Goal: Task Accomplishment & Management: Use online tool/utility

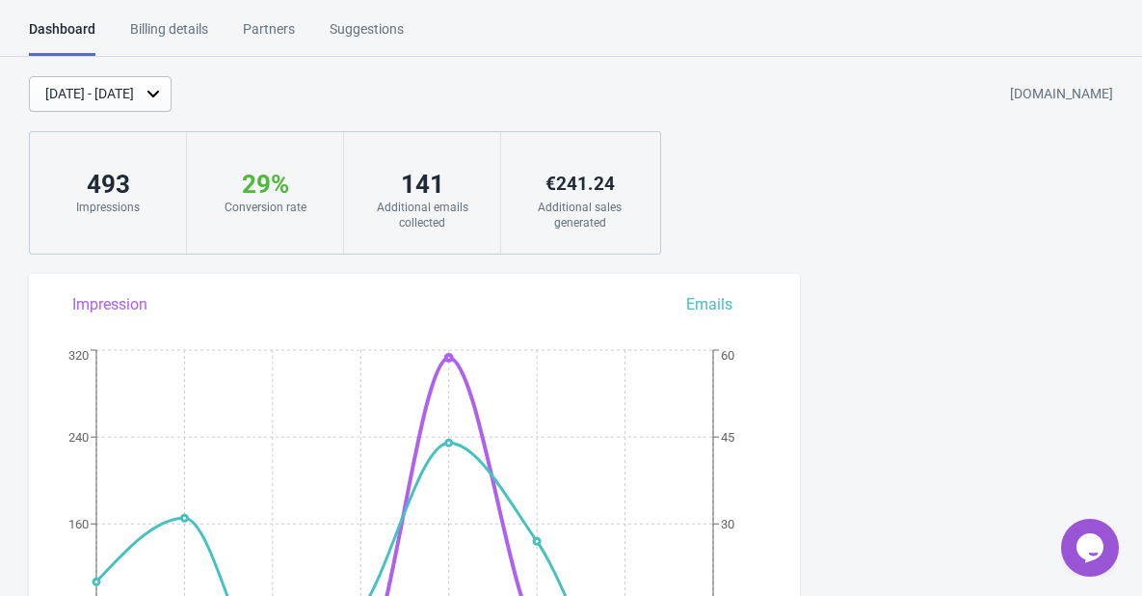
click at [134, 85] on div "[DATE] - [DATE]" at bounding box center [89, 94] width 89 height 20
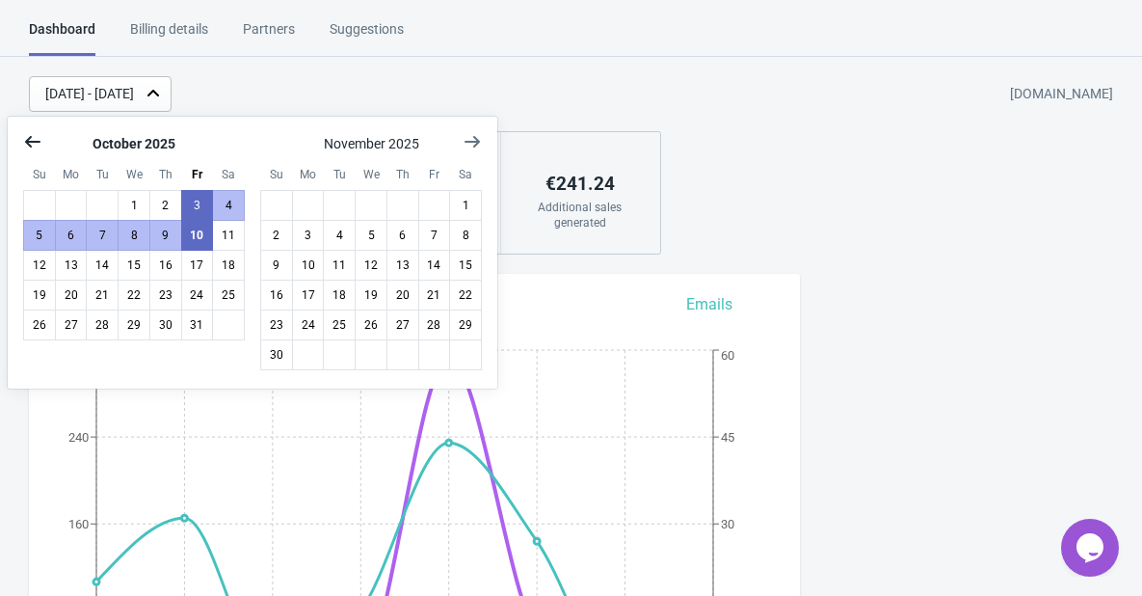
click at [34, 134] on icon "Show previous month, September 2025" at bounding box center [32, 141] width 19 height 19
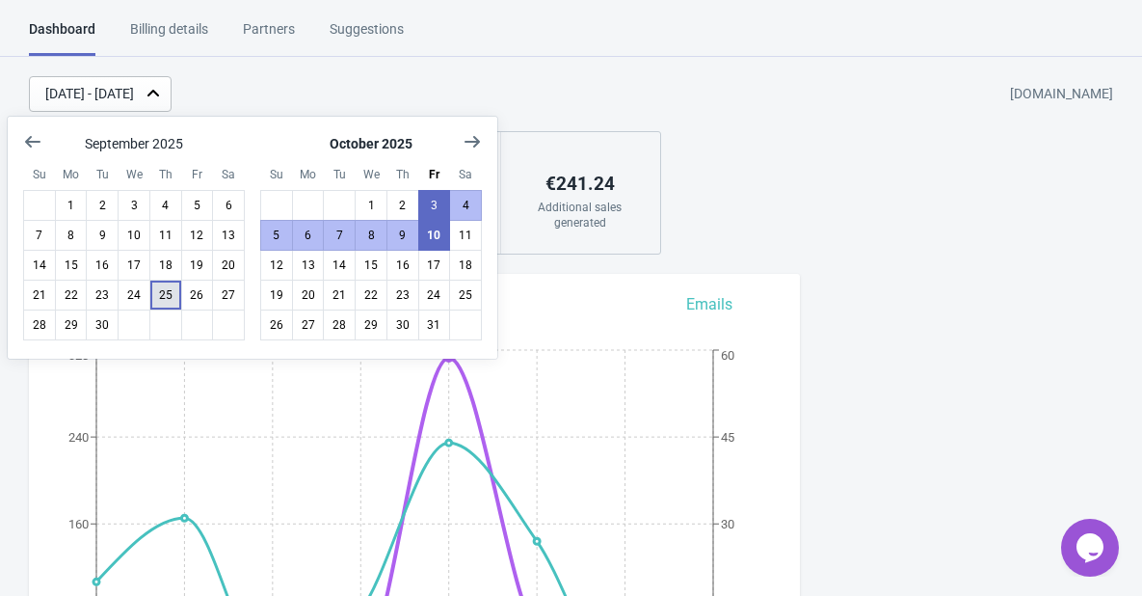
click at [163, 294] on button "25" at bounding box center [165, 295] width 33 height 31
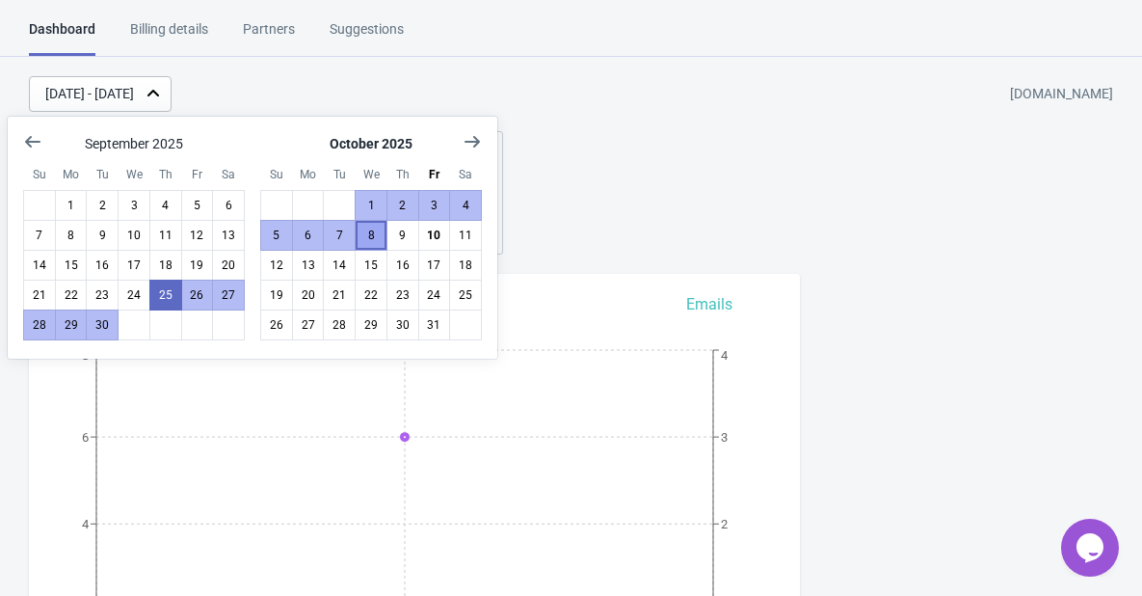
click at [371, 235] on button "8" at bounding box center [371, 235] width 33 height 31
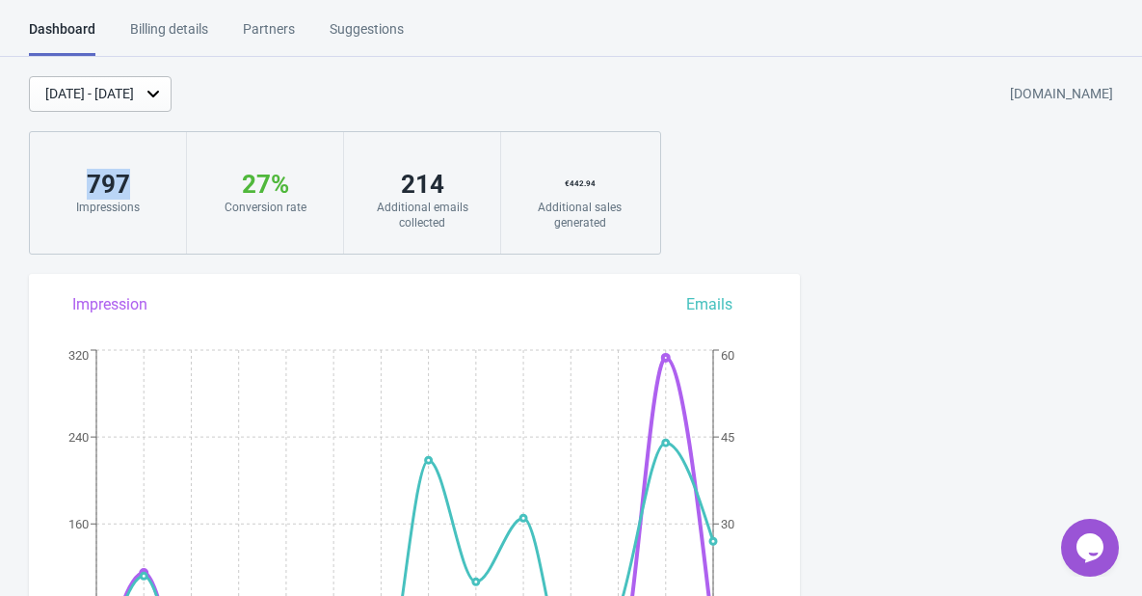
drag, startPoint x: 83, startPoint y: 186, endPoint x: 129, endPoint y: 187, distance: 46.3
click at [129, 187] on div "797" at bounding box center [108, 184] width 118 height 31
copy div "797"
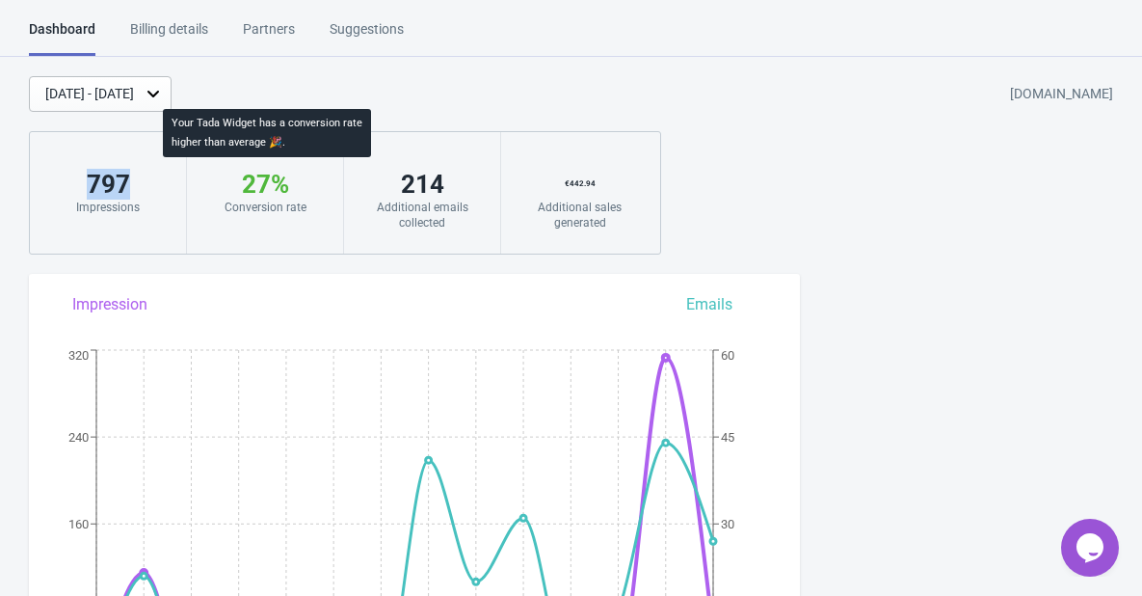
copy div "797"
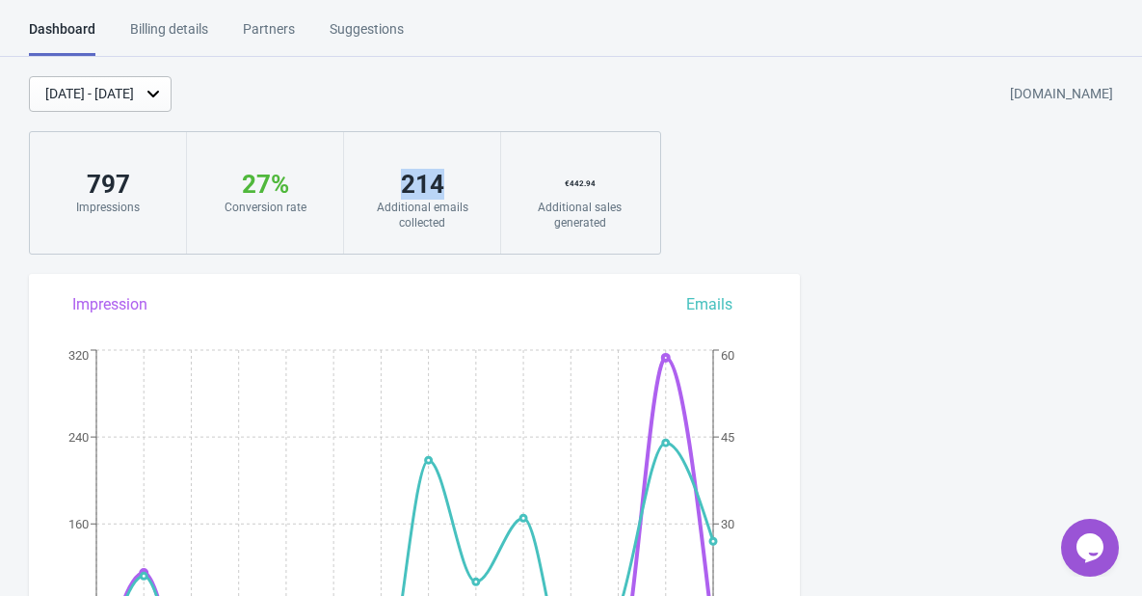
drag, startPoint x: 387, startPoint y: 188, endPoint x: 475, endPoint y: 188, distance: 88.7
click at [475, 188] on div "214" at bounding box center [422, 184] width 118 height 31
copy div "214"
click at [615, 189] on div "€ 442.94" at bounding box center [580, 184] width 119 height 31
copy div "€ 442.94"
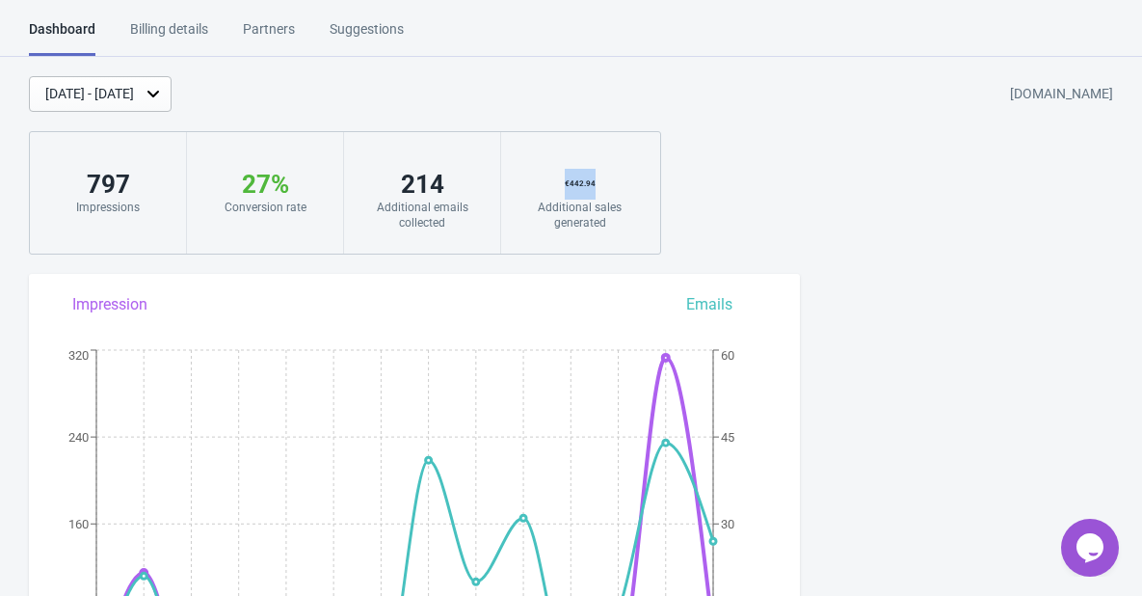
click at [625, 189] on div "€ 442.94" at bounding box center [580, 184] width 119 height 31
drag, startPoint x: 604, startPoint y: 180, endPoint x: 559, endPoint y: 187, distance: 45.8
click at [559, 187] on div "€ 442.94" at bounding box center [580, 184] width 119 height 31
copy div "€ 442.94"
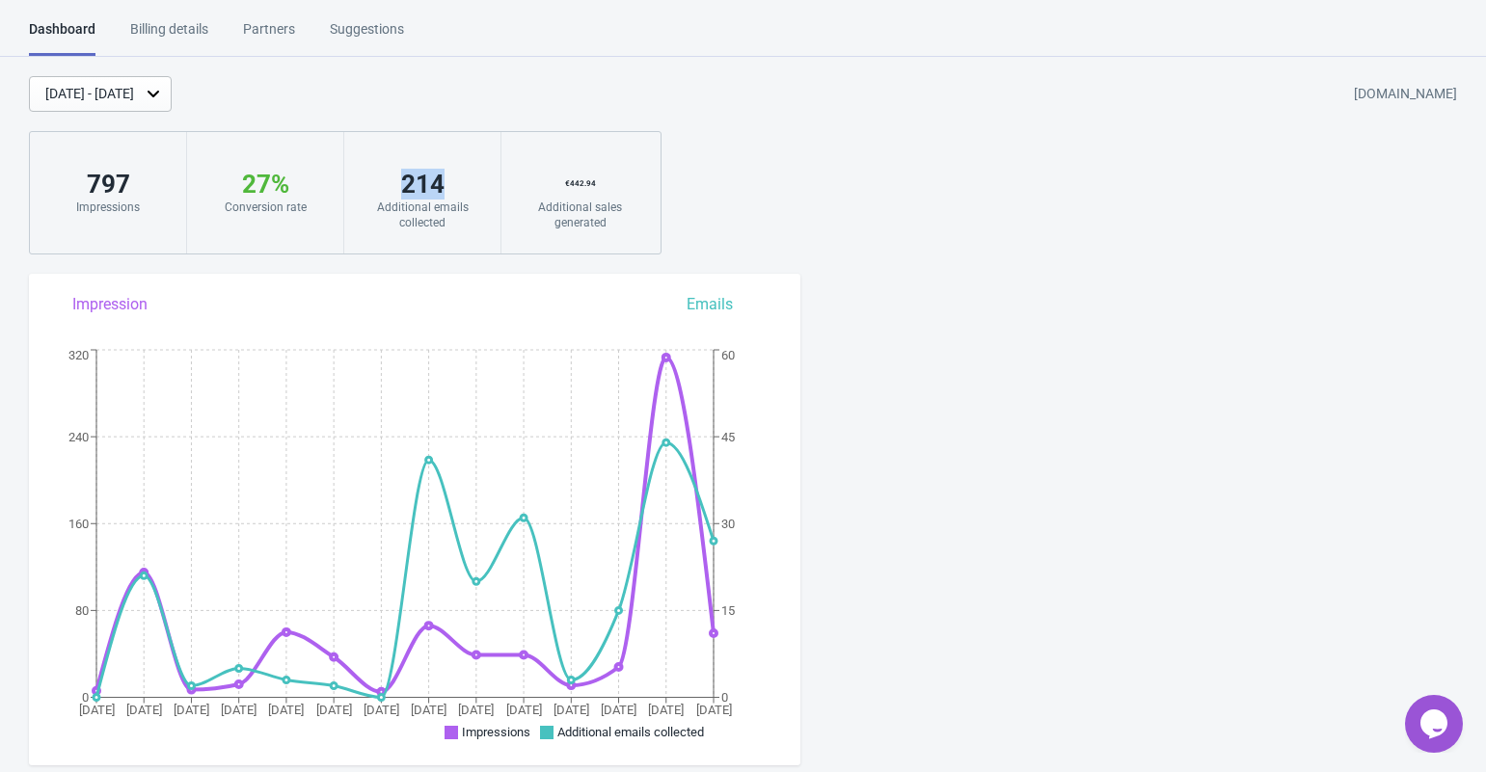
drag, startPoint x: 386, startPoint y: 166, endPoint x: 485, endPoint y: 174, distance: 99.7
click at [485, 174] on div "214 Additional emails collected" at bounding box center [422, 192] width 157 height 121
drag, startPoint x: 93, startPoint y: 183, endPoint x: 134, endPoint y: 182, distance: 41.5
click at [134, 182] on div "797" at bounding box center [108, 184] width 118 height 31
copy div "797"
